Goal: Transaction & Acquisition: Purchase product/service

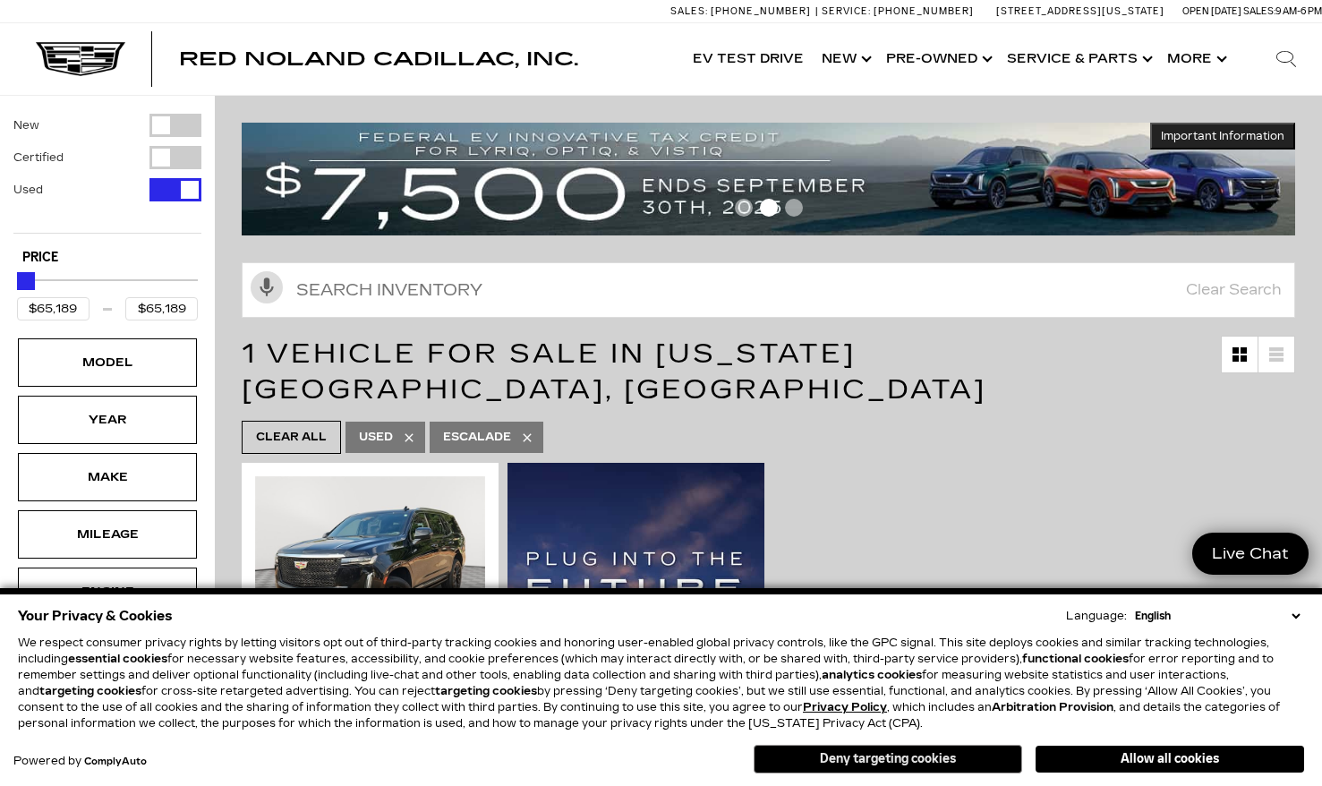
click at [942, 757] on button "Deny targeting cookies" at bounding box center [888, 759] width 268 height 29
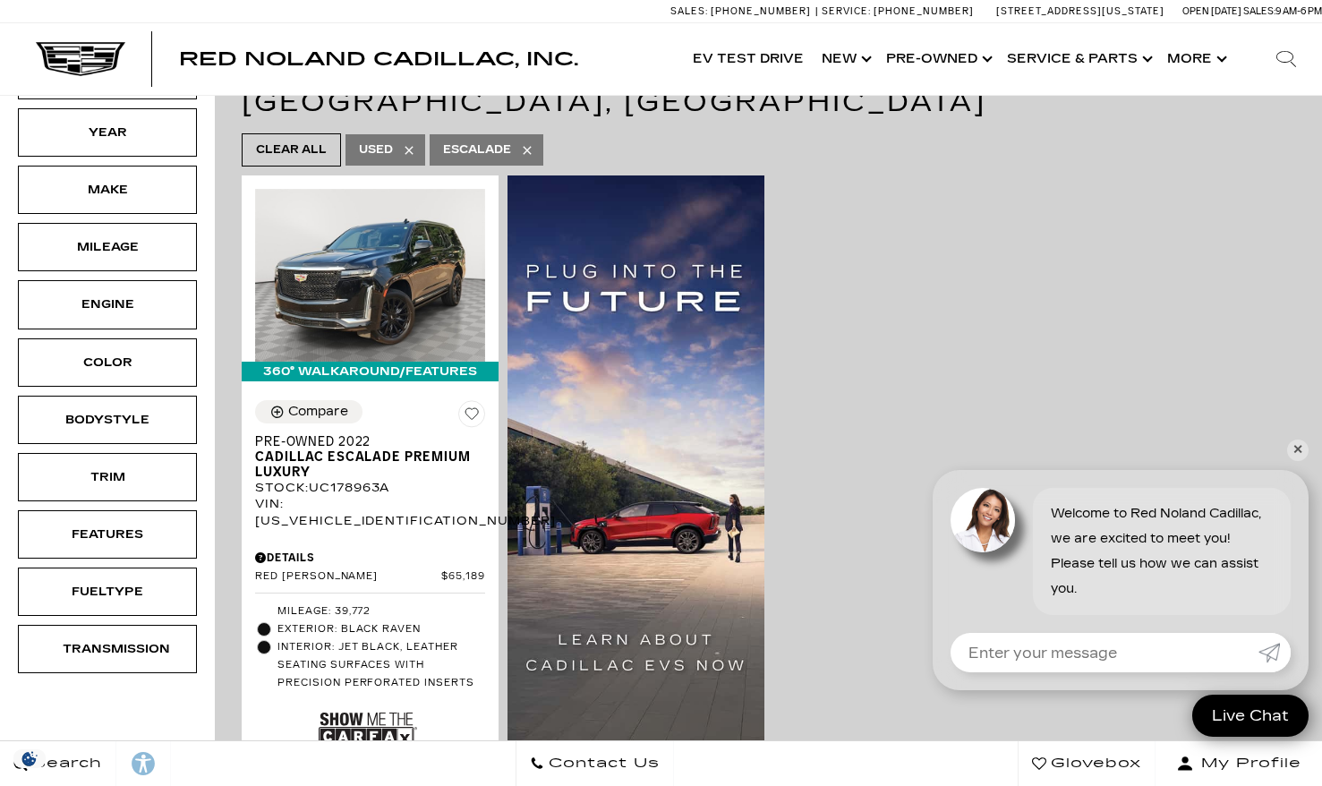
scroll to position [293, 0]
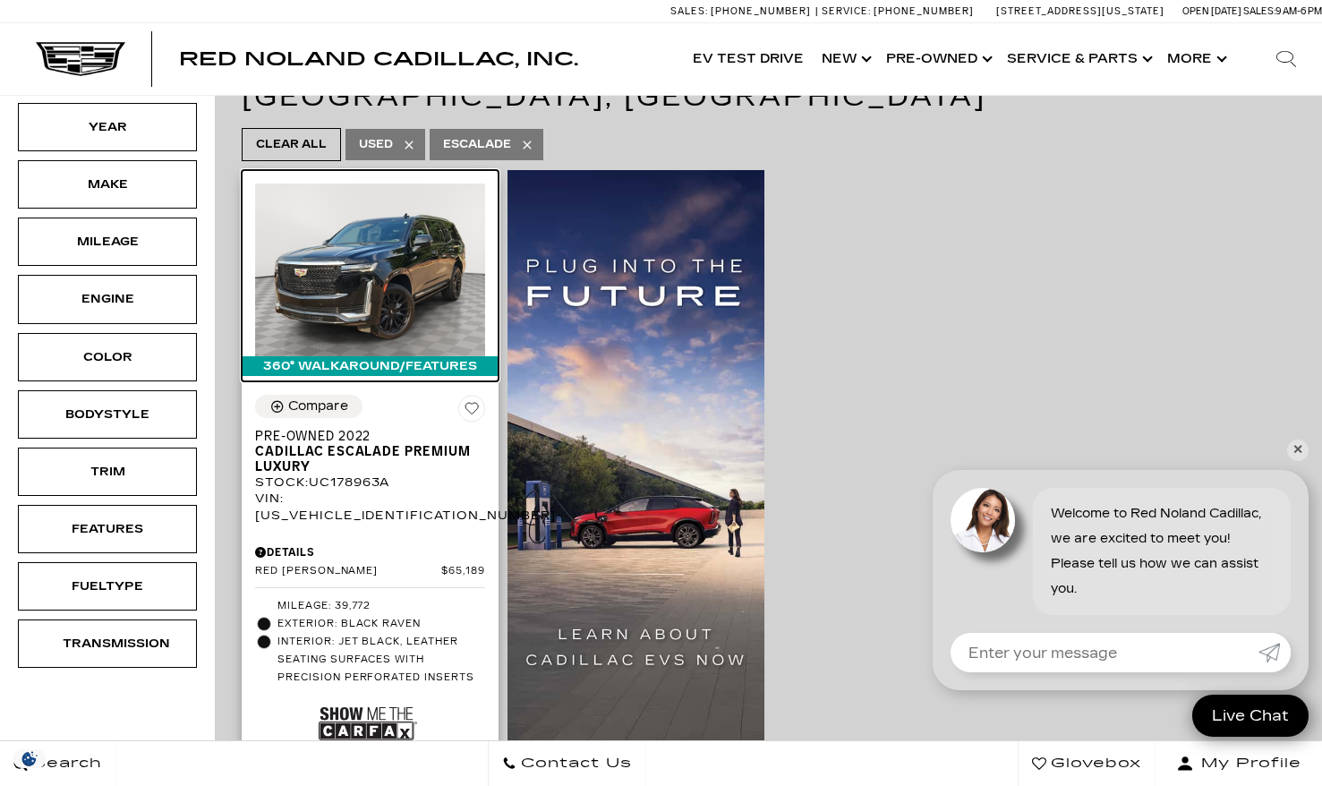
click at [379, 238] on img at bounding box center [370, 269] width 230 height 173
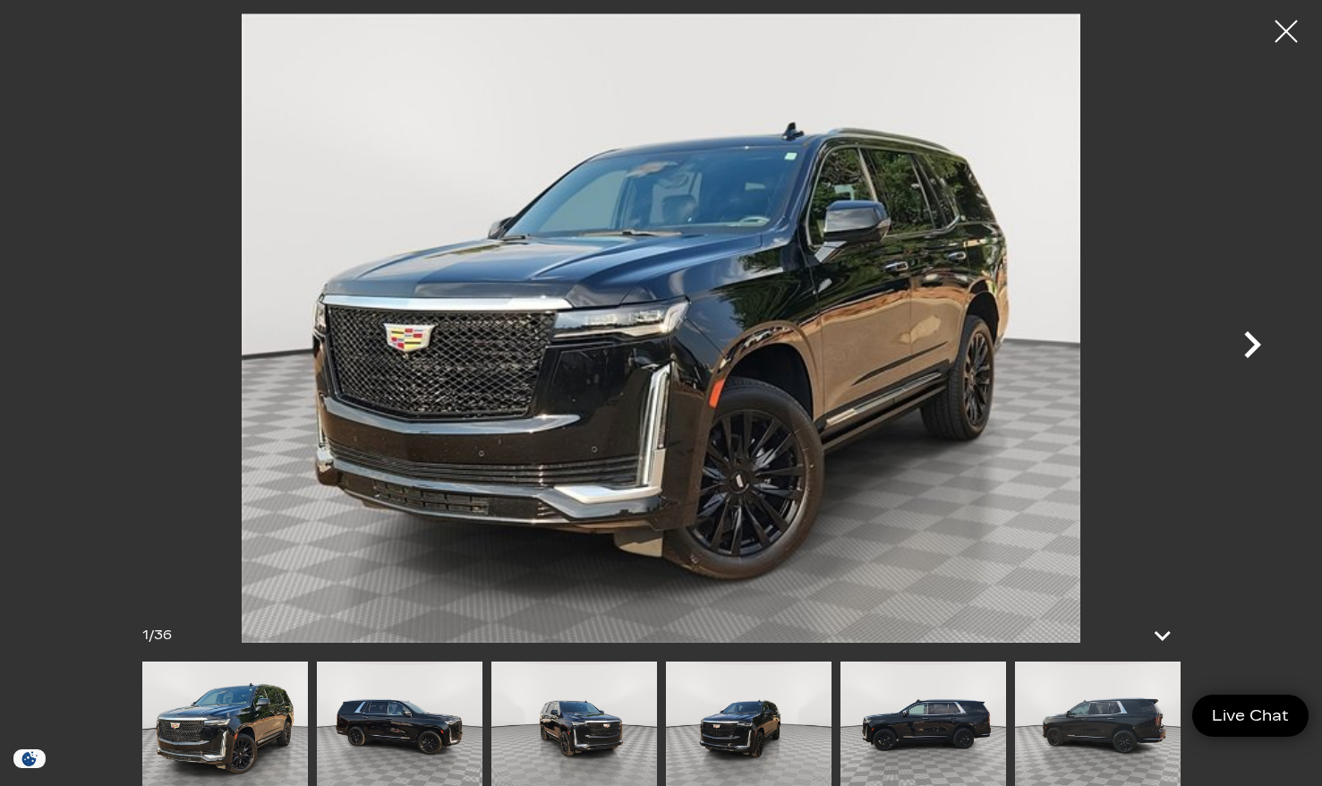
click at [1257, 342] on icon "Next" at bounding box center [1252, 344] width 17 height 27
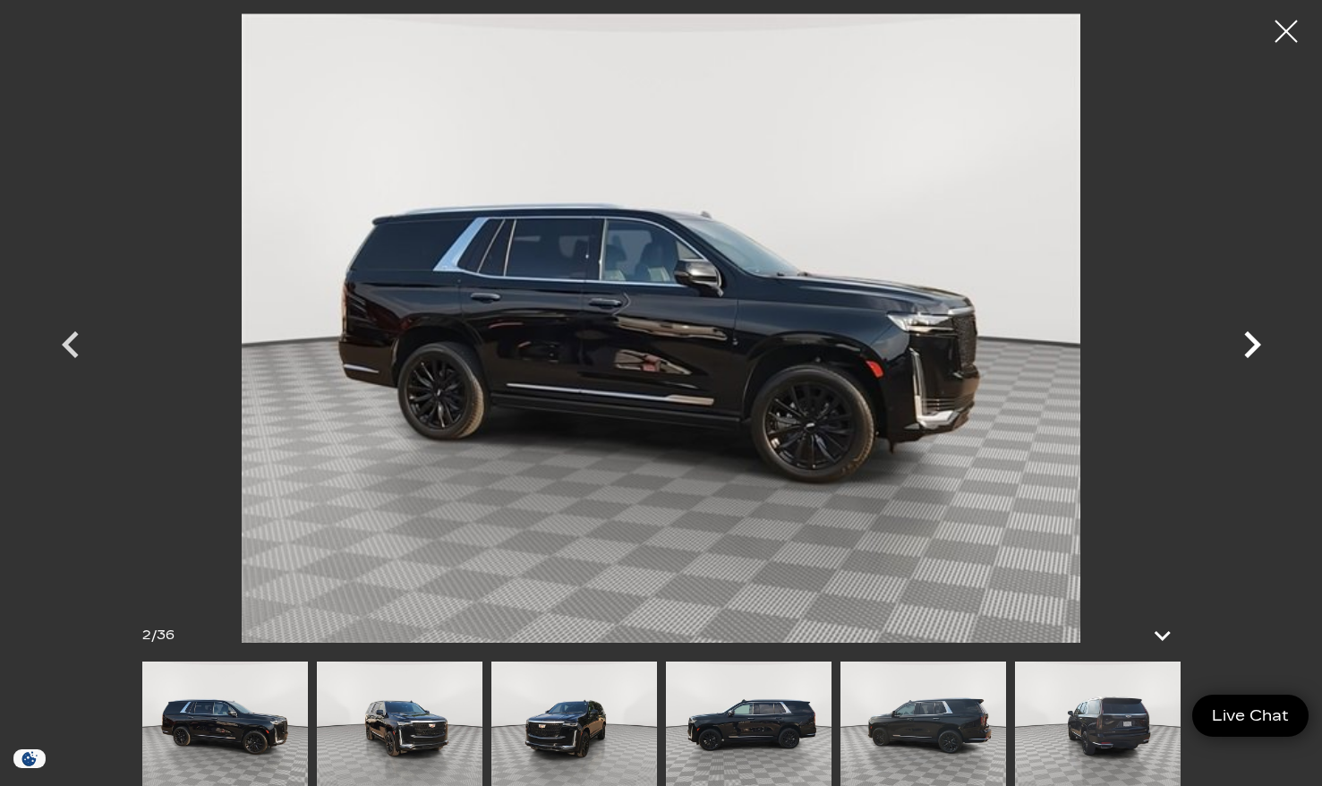
click at [1257, 342] on icon "Next" at bounding box center [1252, 344] width 17 height 27
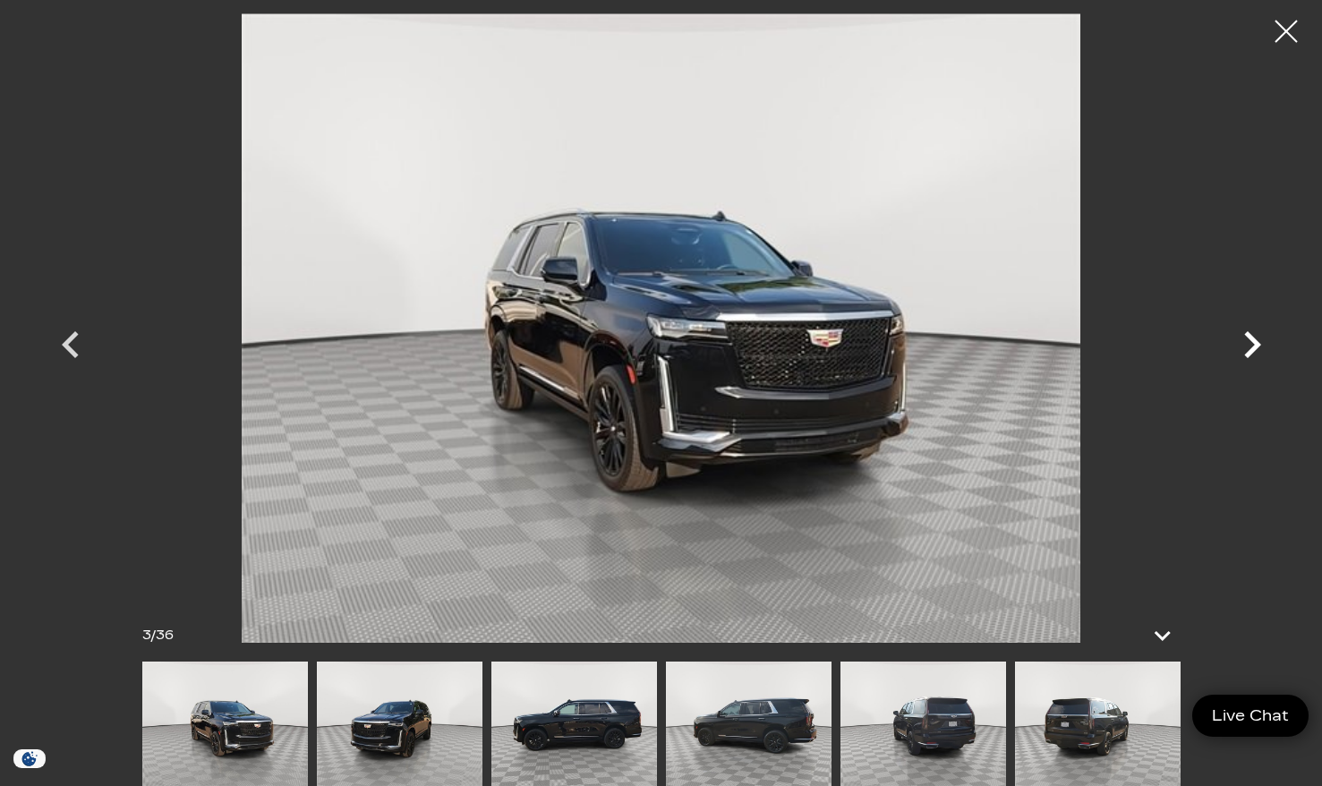
click at [1257, 342] on icon "Next" at bounding box center [1252, 344] width 17 height 27
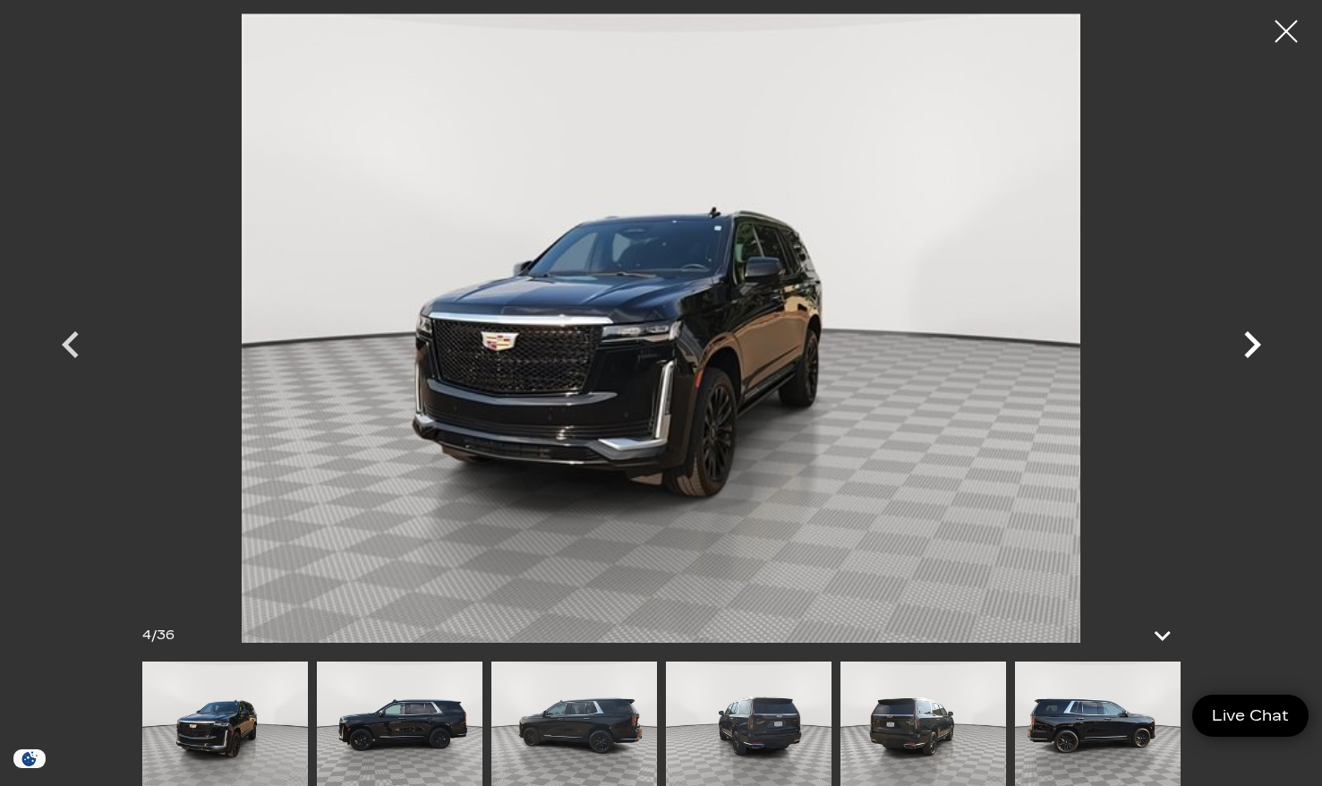
click at [1252, 346] on icon "Next" at bounding box center [1252, 344] width 17 height 27
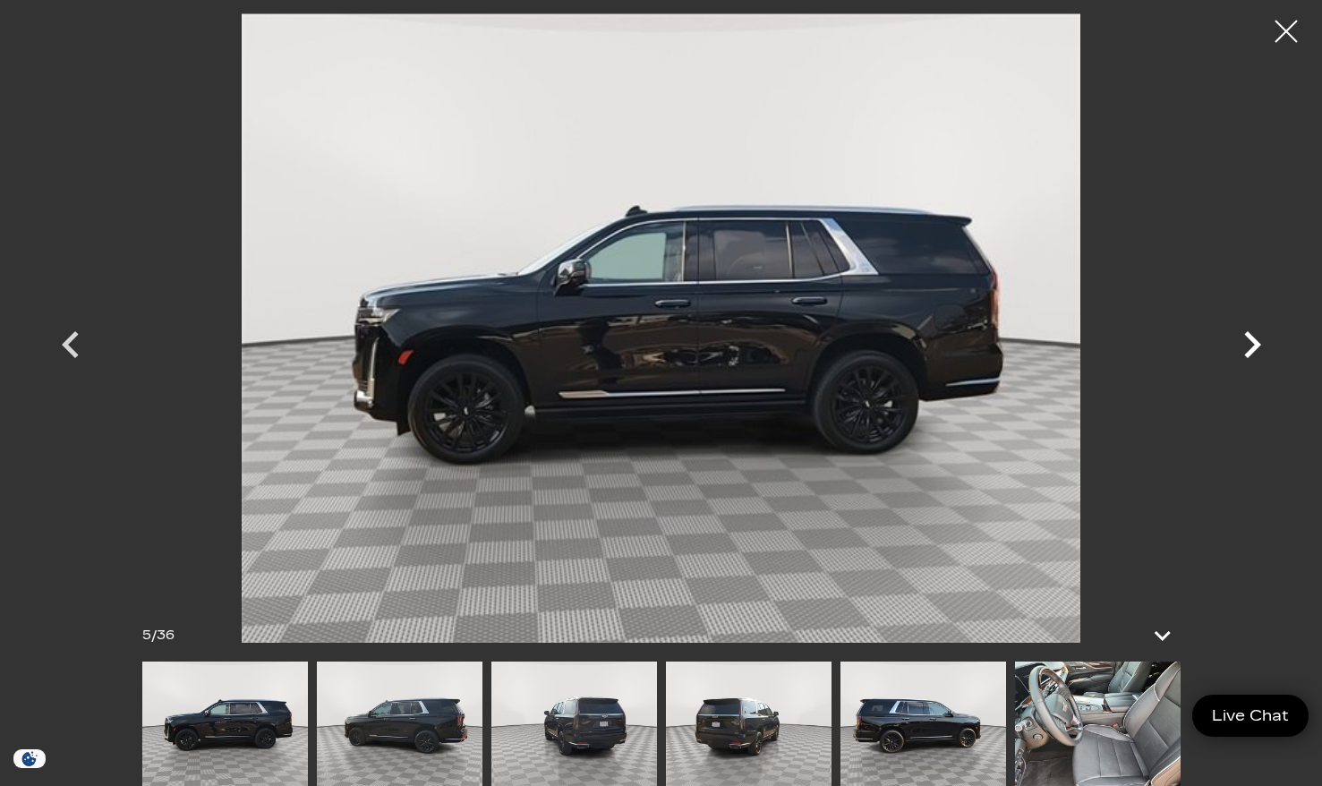
click at [1252, 346] on icon "Next" at bounding box center [1252, 344] width 17 height 27
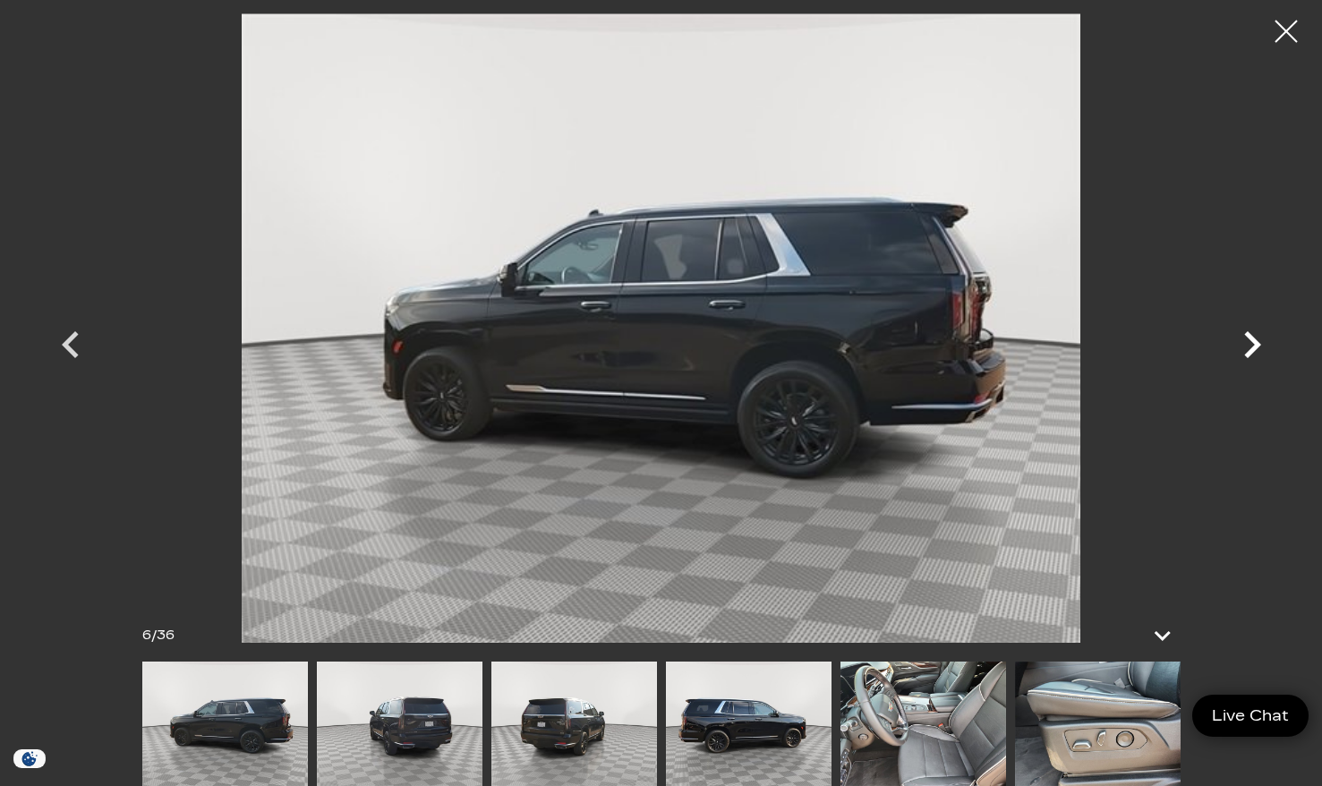
click at [1252, 346] on icon "Next" at bounding box center [1252, 344] width 17 height 27
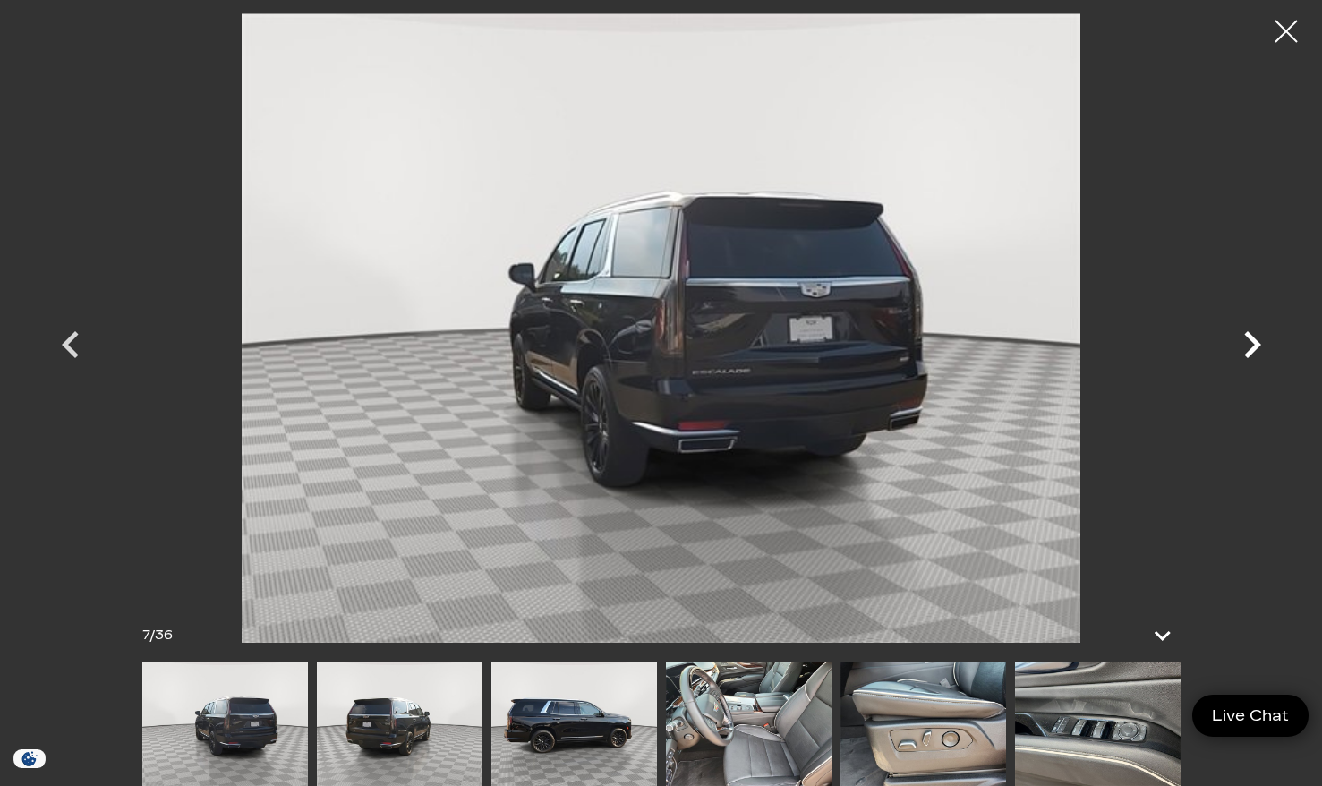
click at [1252, 346] on icon "Next" at bounding box center [1252, 344] width 17 height 27
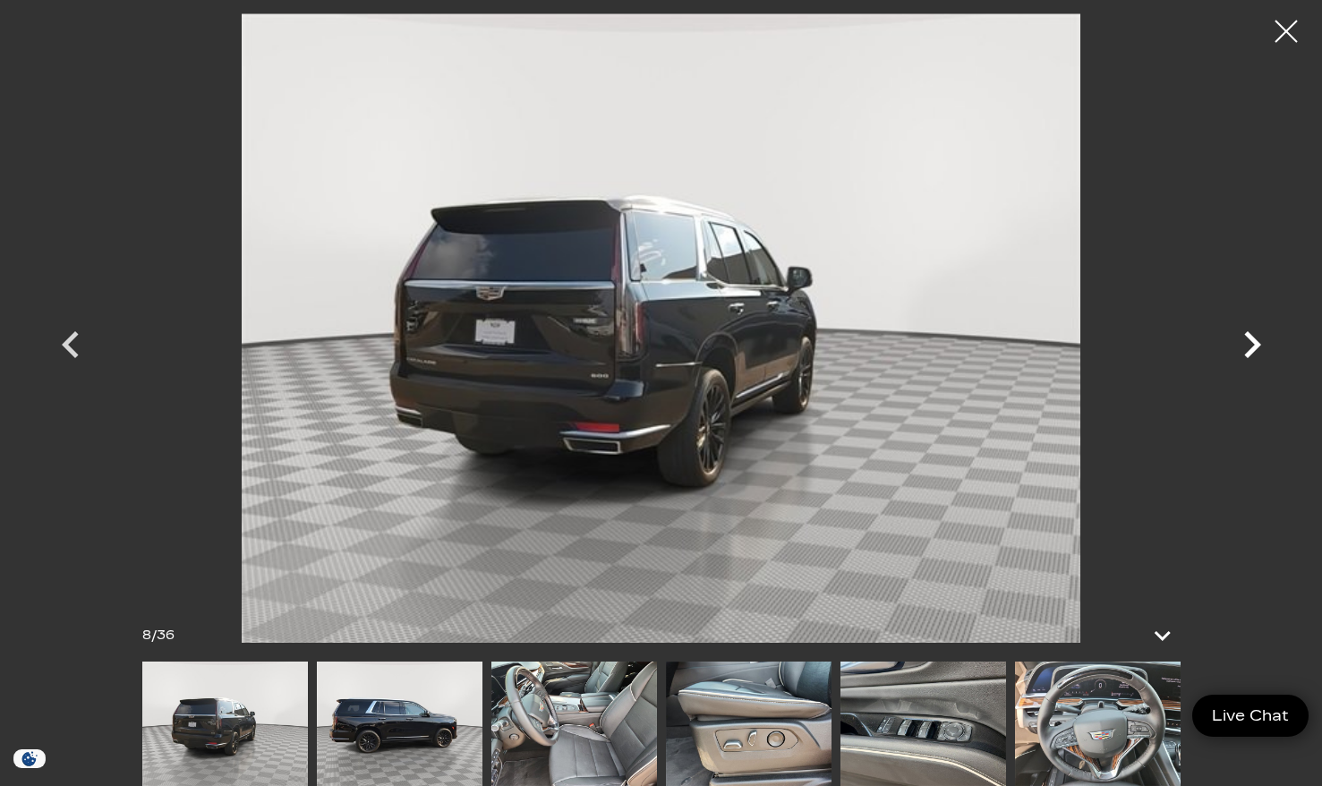
click at [1252, 346] on icon "Next" at bounding box center [1252, 344] width 17 height 27
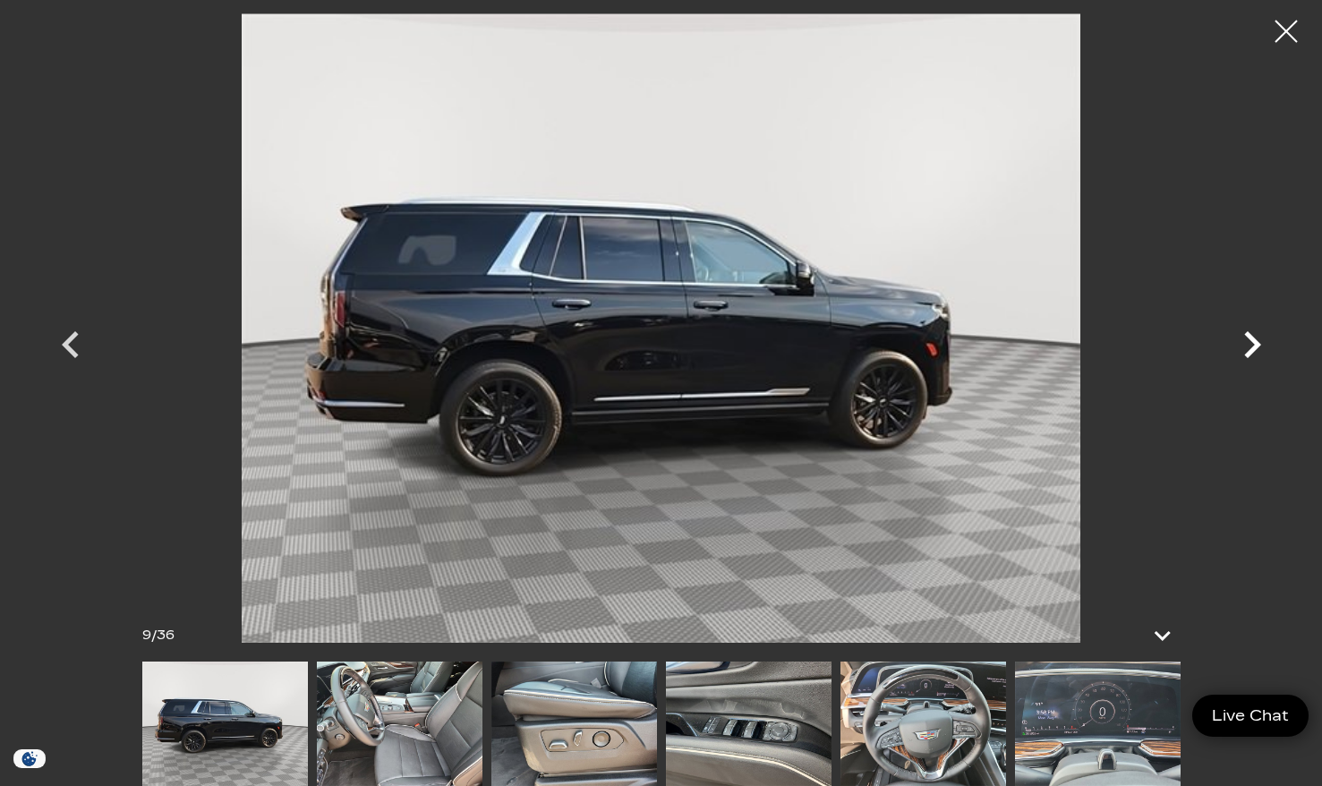
click at [1252, 346] on icon "Next" at bounding box center [1252, 344] width 17 height 27
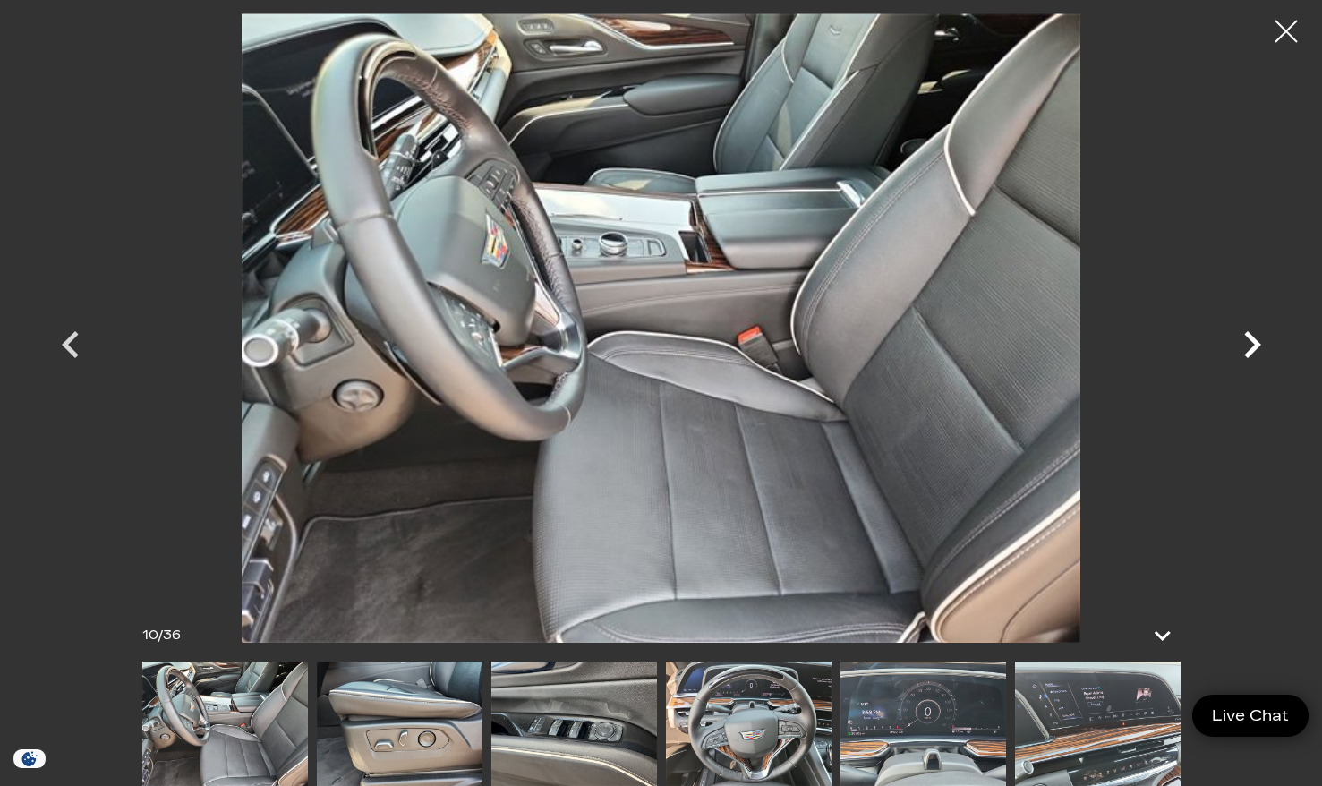
click at [1252, 346] on icon "Next" at bounding box center [1252, 344] width 17 height 27
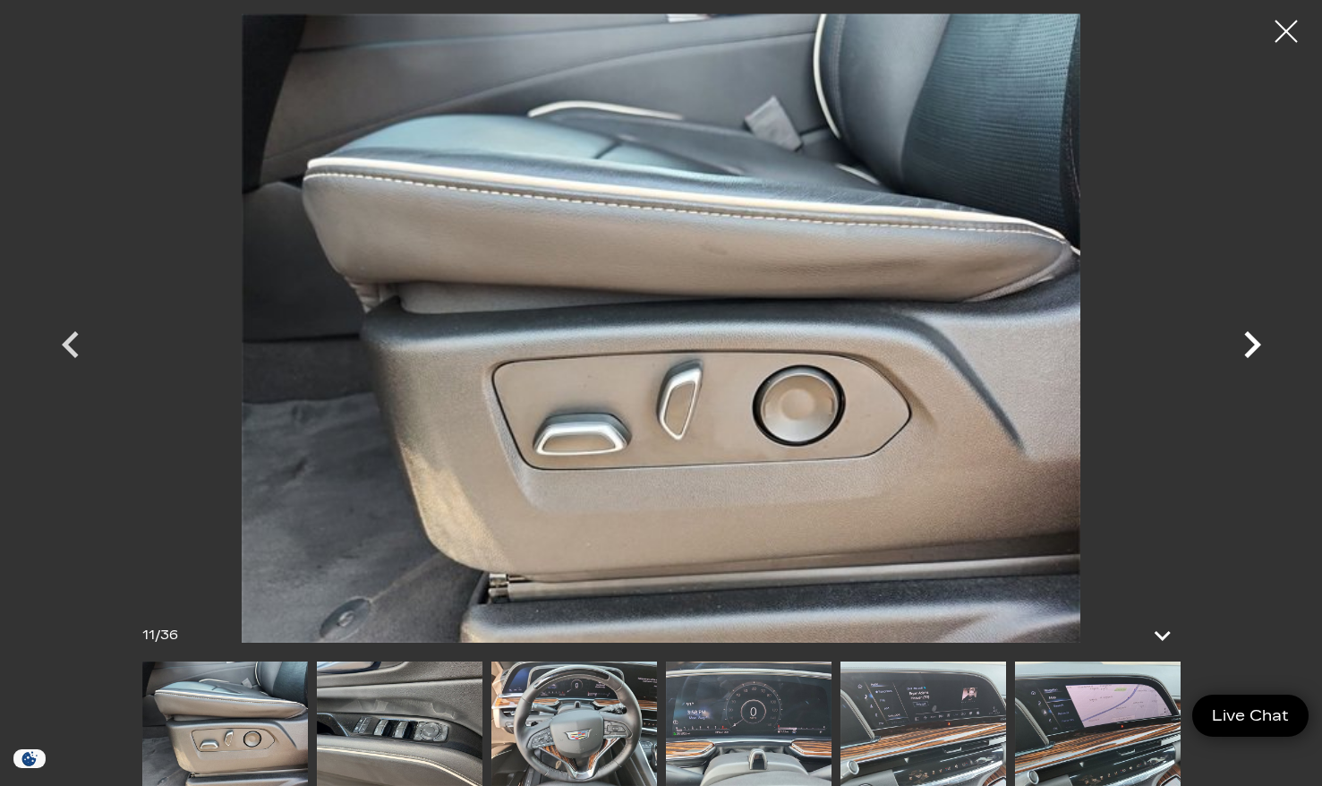
click at [1252, 346] on icon "Next" at bounding box center [1252, 344] width 17 height 27
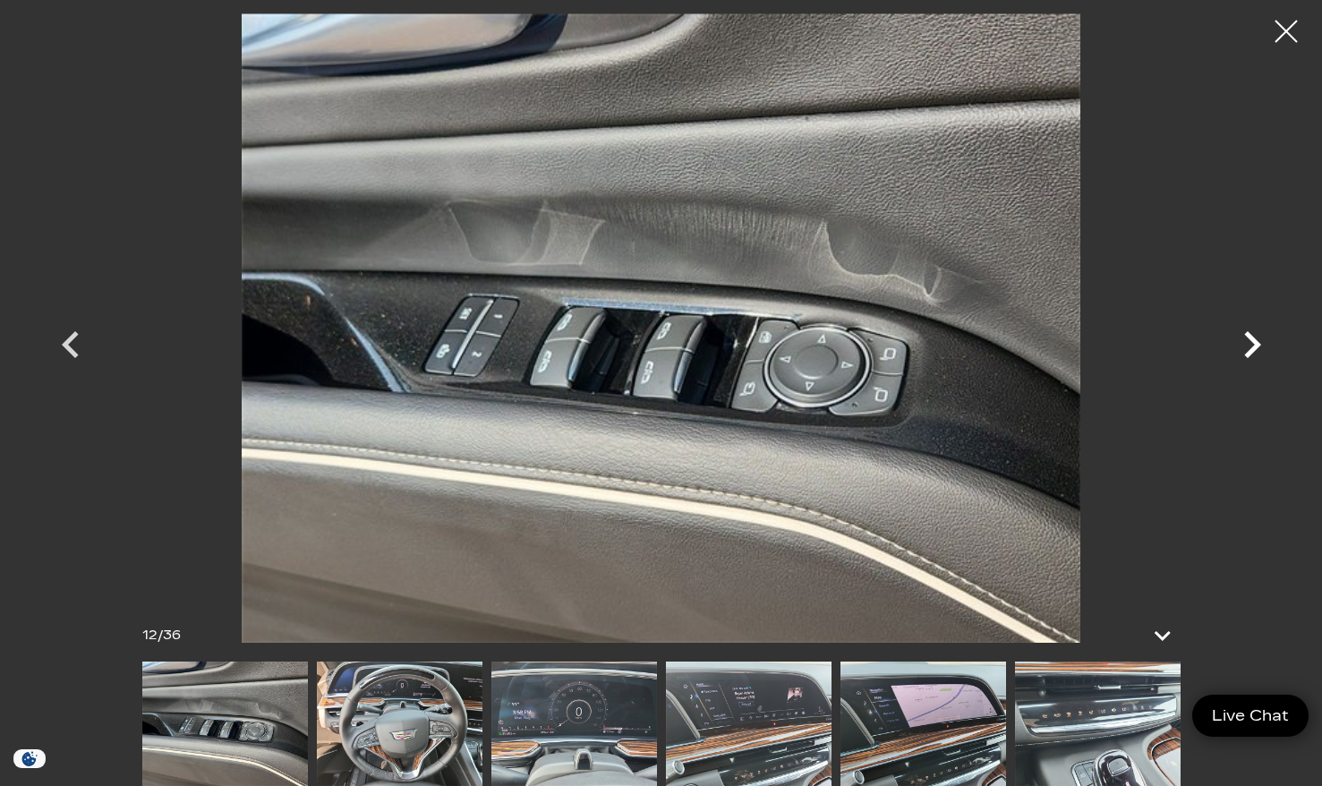
click at [1252, 346] on icon "Next" at bounding box center [1252, 344] width 17 height 27
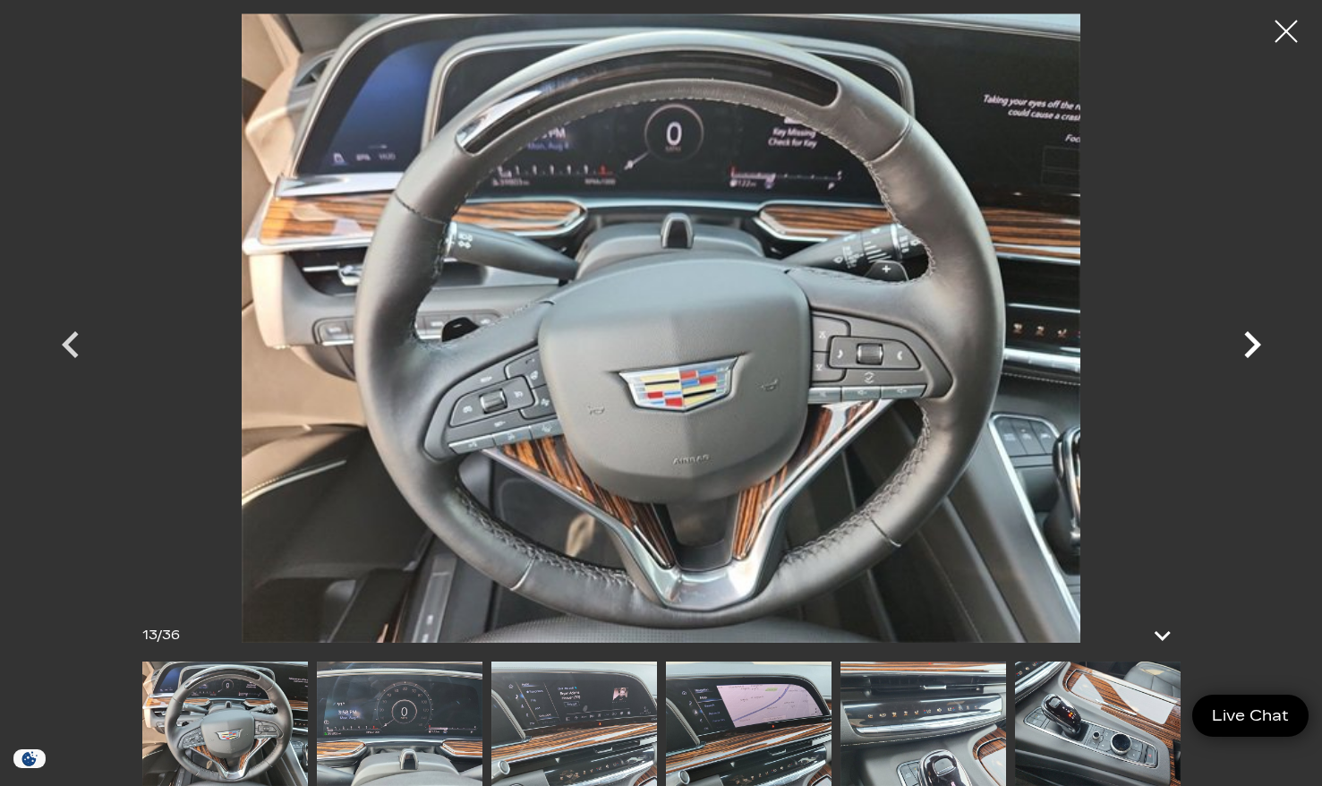
click at [1252, 346] on icon "Next" at bounding box center [1252, 344] width 17 height 27
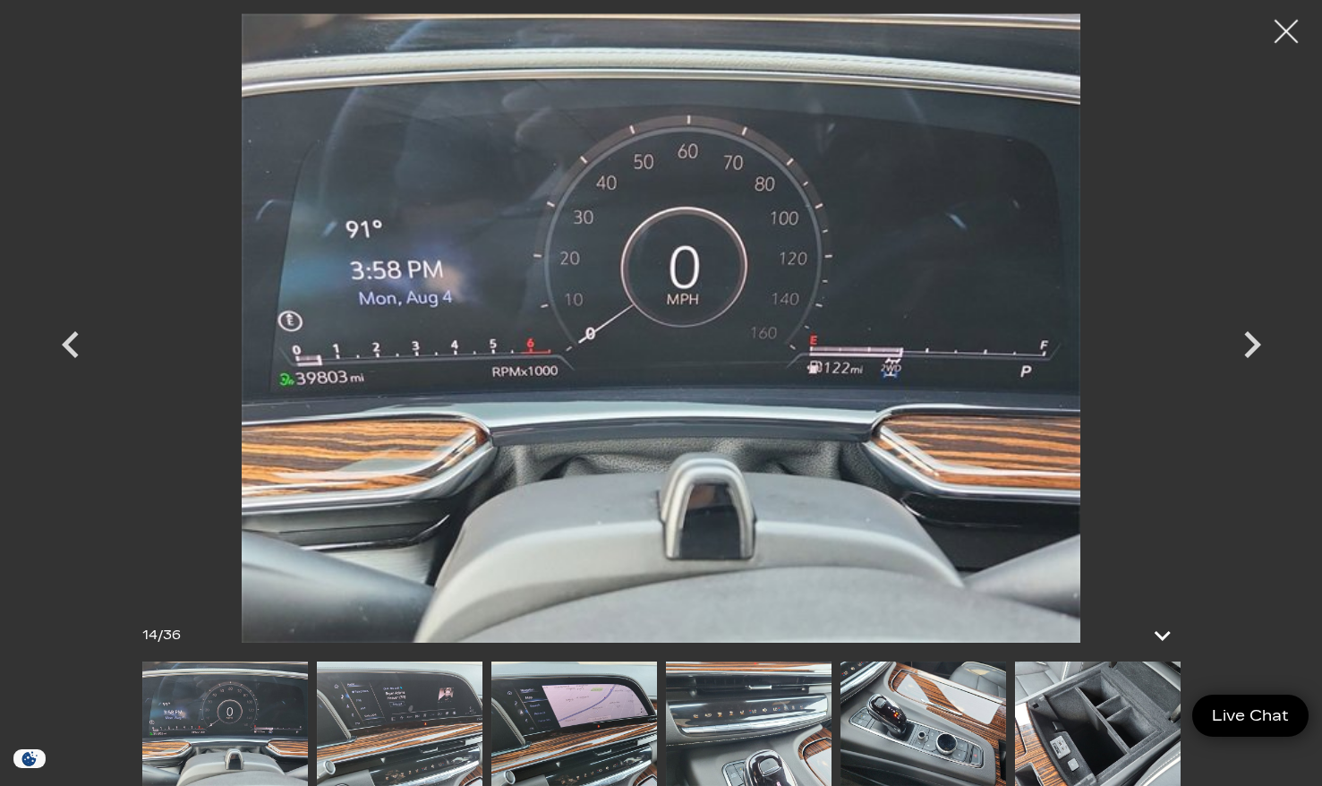
click at [1286, 23] on div at bounding box center [1286, 31] width 47 height 47
